Goal: Browse casually

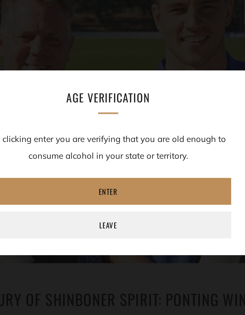
click at [130, 171] on link "Enter" at bounding box center [123, 170] width 110 height 12
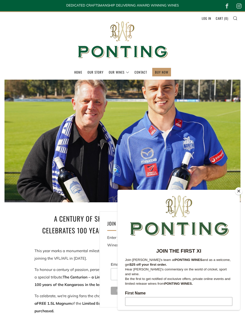
click at [239, 191] on button "Close" at bounding box center [239, 191] width 8 height 8
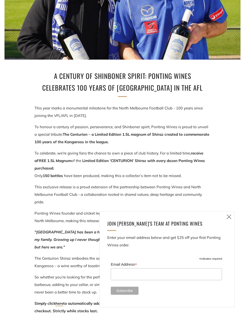
scroll to position [143, 0]
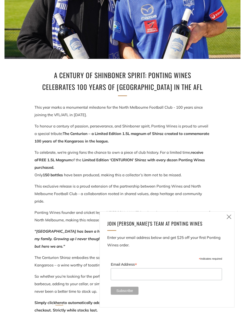
click at [229, 220] on icon at bounding box center [229, 216] width 6 height 6
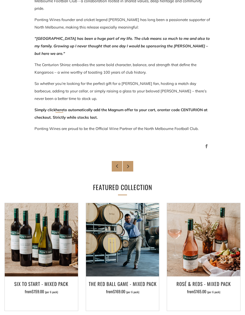
scroll to position [0, 0]
